Goal: Information Seeking & Learning: Learn about a topic

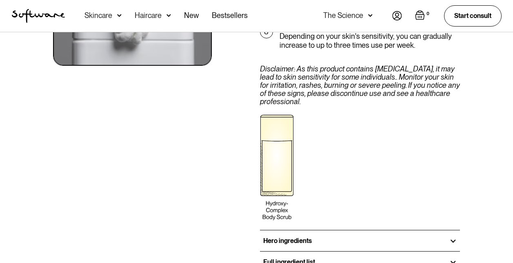
scroll to position [939, 0]
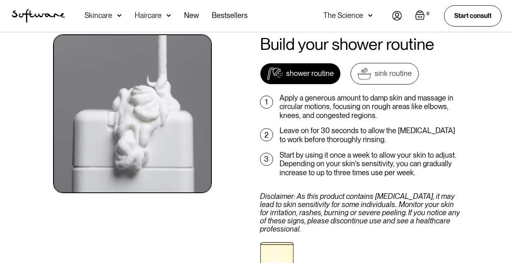
click at [386, 71] on link "sink routine" at bounding box center [385, 74] width 68 height 22
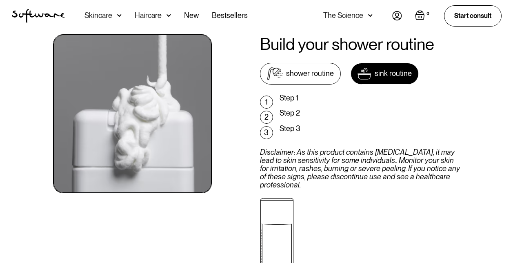
click at [296, 63] on link "shower routine" at bounding box center [300, 74] width 81 height 22
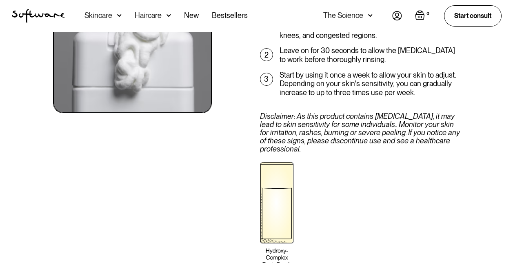
scroll to position [1266, 0]
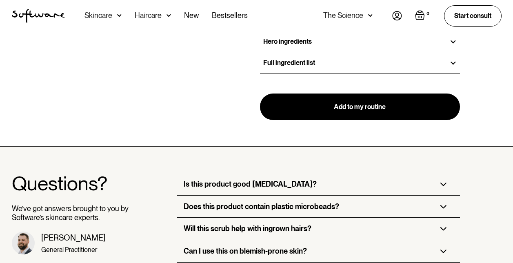
click at [345, 175] on div "Is this product good [MEDICAL_DATA]?" at bounding box center [318, 184] width 283 height 22
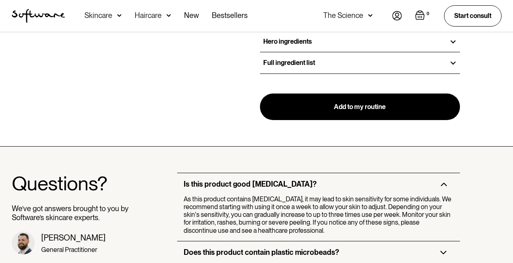
click at [345, 175] on div "Is this product good [MEDICAL_DATA]?" at bounding box center [318, 184] width 283 height 22
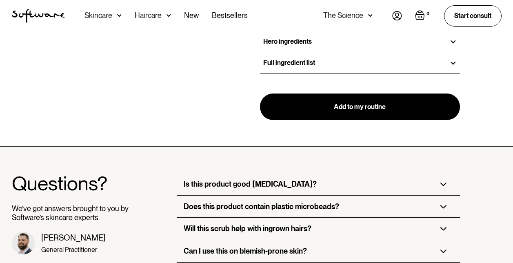
click at [338, 202] on div "Does this product contain plastic microbeads?" at bounding box center [318, 207] width 283 height 22
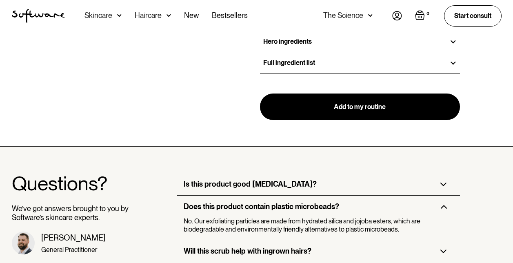
click at [338, 202] on div "Does this product contain plastic microbeads?" at bounding box center [318, 207] width 283 height 22
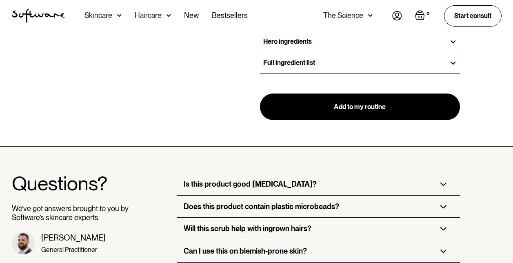
click at [341, 222] on div "Will this scrub help with ingrown hairs?" at bounding box center [318, 229] width 283 height 22
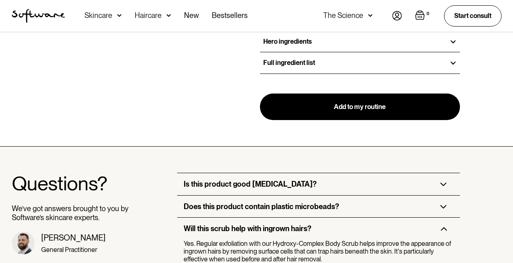
click at [343, 218] on div "Will this scrub help with ingrown hairs?" at bounding box center [318, 229] width 283 height 22
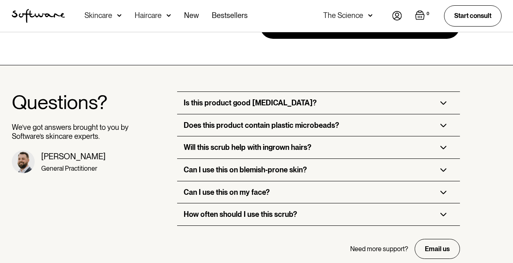
scroll to position [1348, 0]
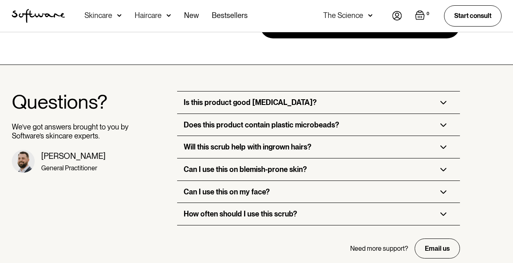
click at [331, 158] on div "Can I use this on blemish-prone skin?" at bounding box center [318, 169] width 283 height 22
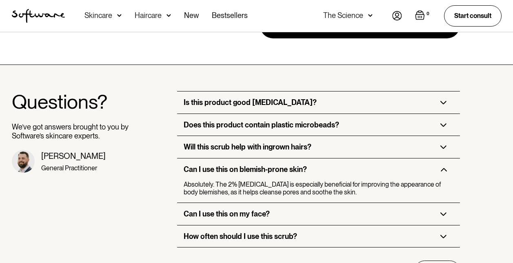
click at [320, 206] on div "Can I use this on my face?" at bounding box center [318, 214] width 283 height 22
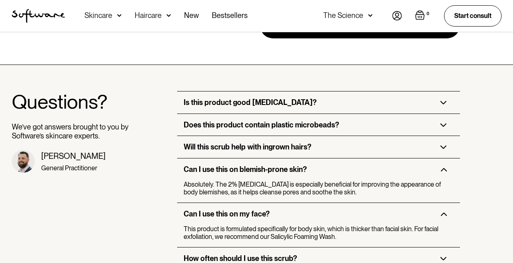
click at [320, 206] on div "Can I use this on my face?" at bounding box center [318, 214] width 283 height 22
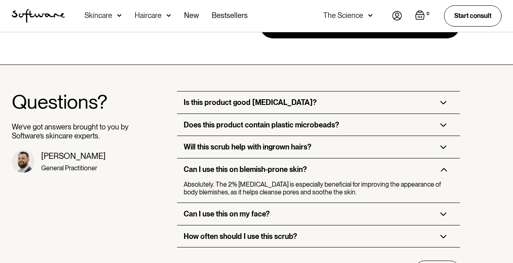
click at [318, 227] on div "How often should I use this scrub?" at bounding box center [318, 236] width 283 height 22
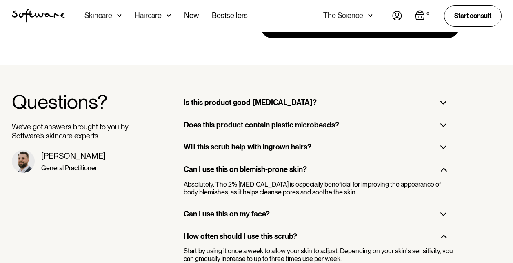
click at [318, 227] on div "How often should I use this scrub?" at bounding box center [318, 236] width 283 height 22
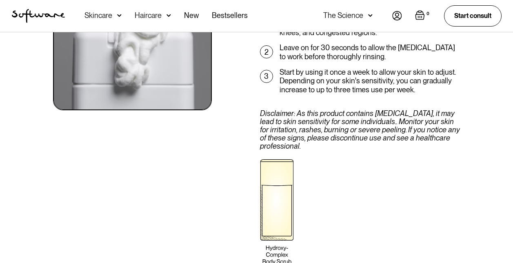
scroll to position [1021, 0]
